Goal: Task Accomplishment & Management: Use online tool/utility

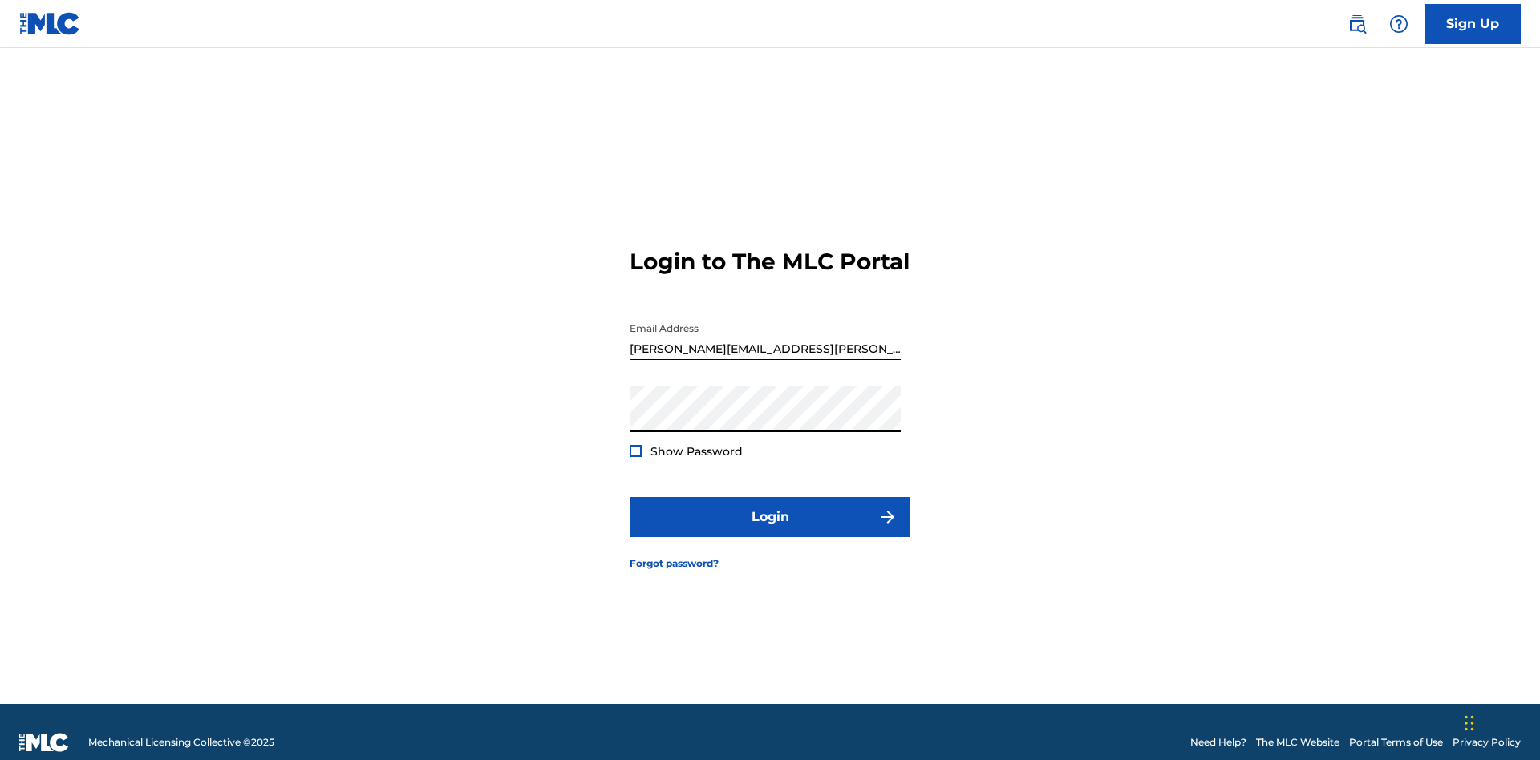
scroll to position [21, 0]
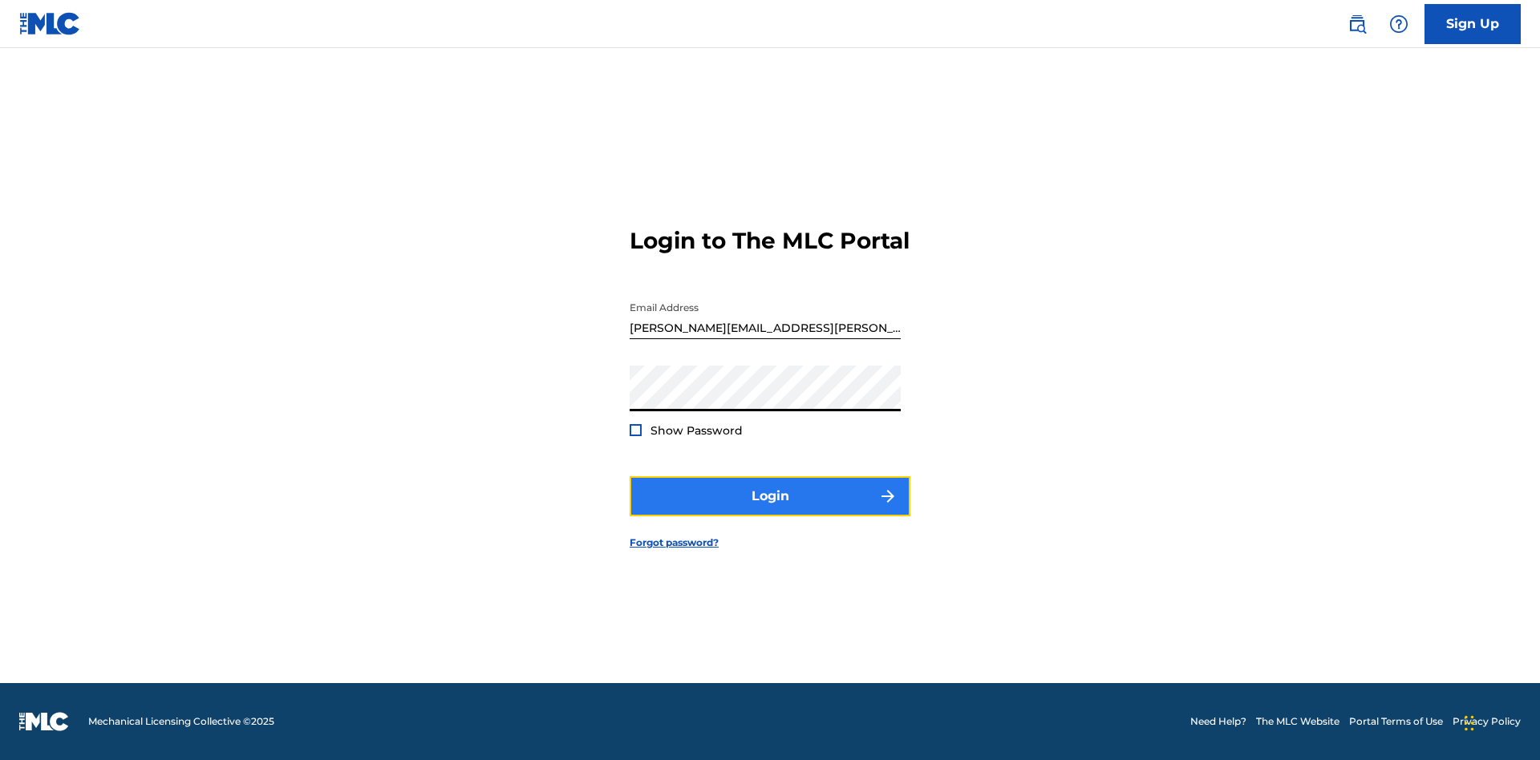
click at [770, 510] on button "Login" at bounding box center [770, 496] width 281 height 40
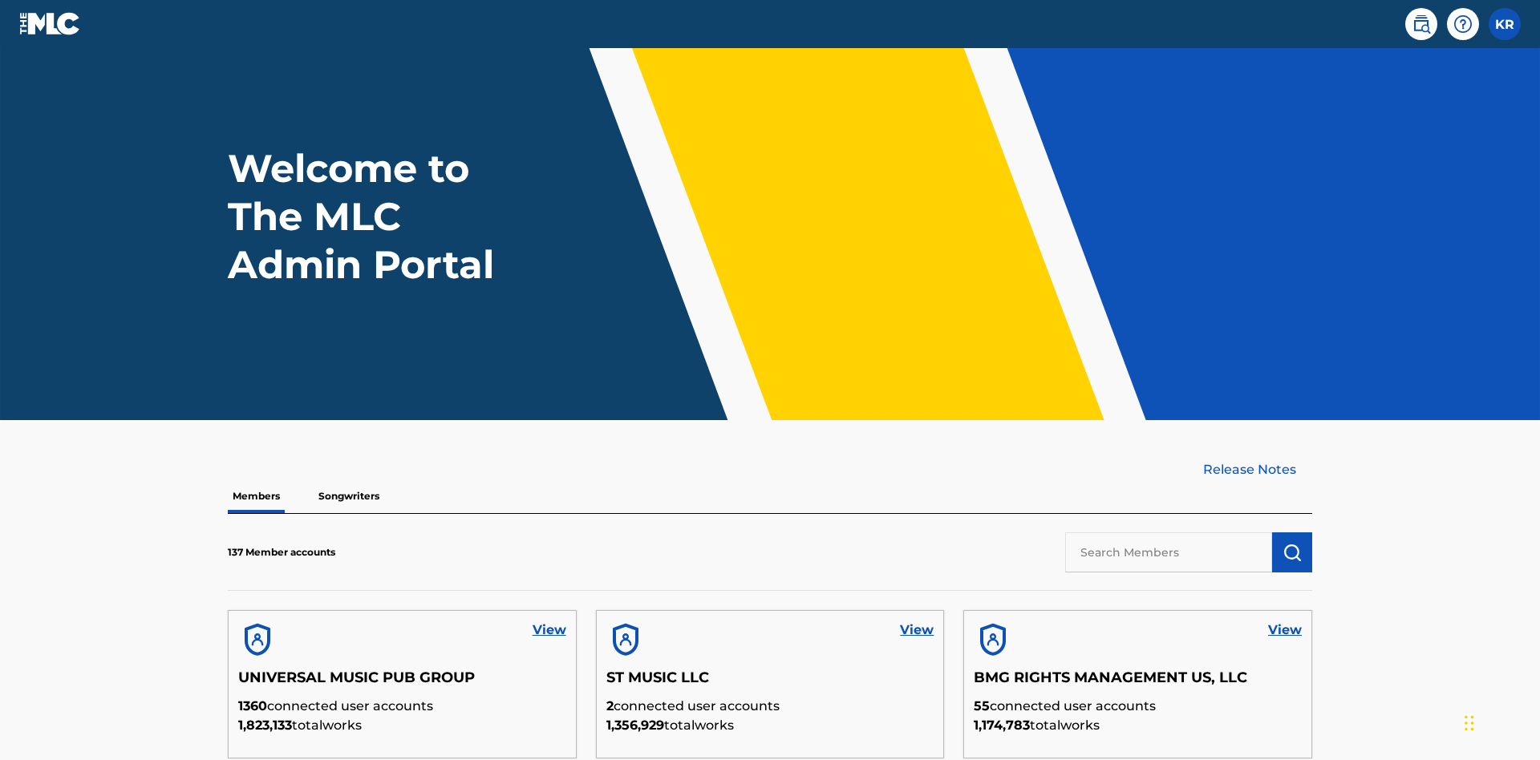
click at [1169, 533] on input "text" at bounding box center [1168, 553] width 207 height 40
click at [1292, 543] on img "submit" at bounding box center [1292, 552] width 19 height 19
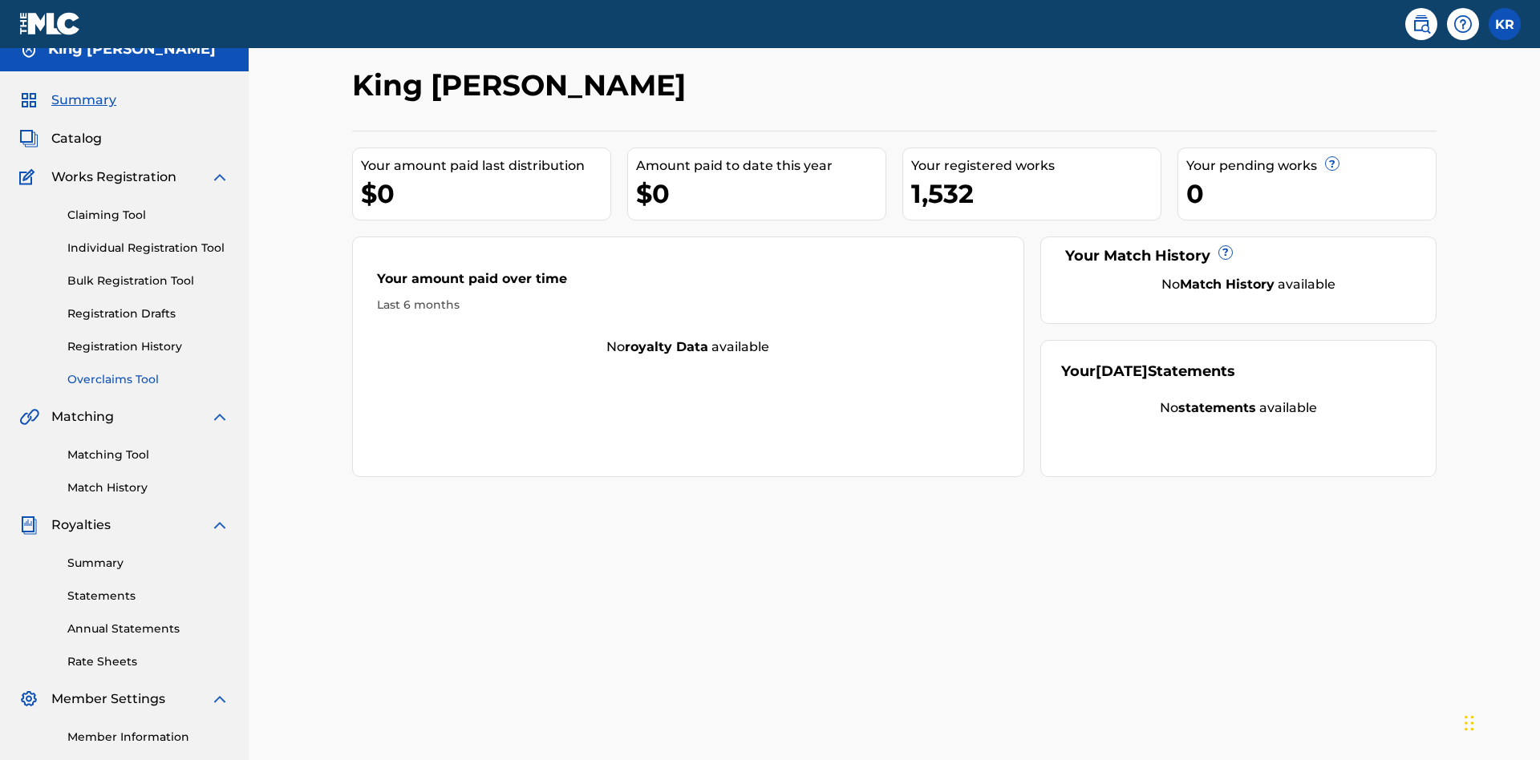
click at [148, 371] on link "Overclaims Tool" at bounding box center [148, 379] width 162 height 17
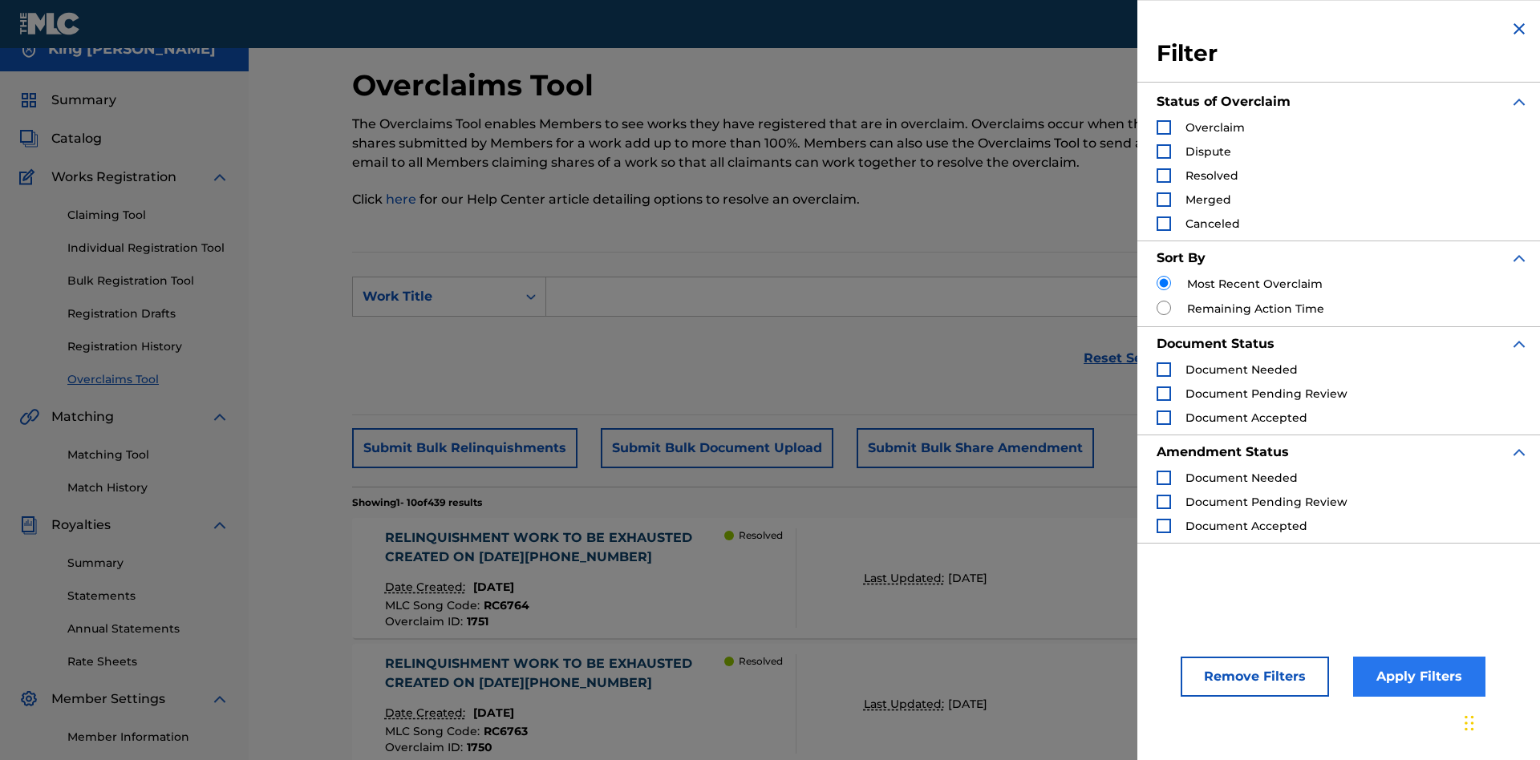
click at [1164, 128] on div "Search Form" at bounding box center [1164, 127] width 14 height 14
click at [1417, 677] on button "Apply Filters" at bounding box center [1419, 677] width 132 height 40
